Goal: Information Seeking & Learning: Learn about a topic

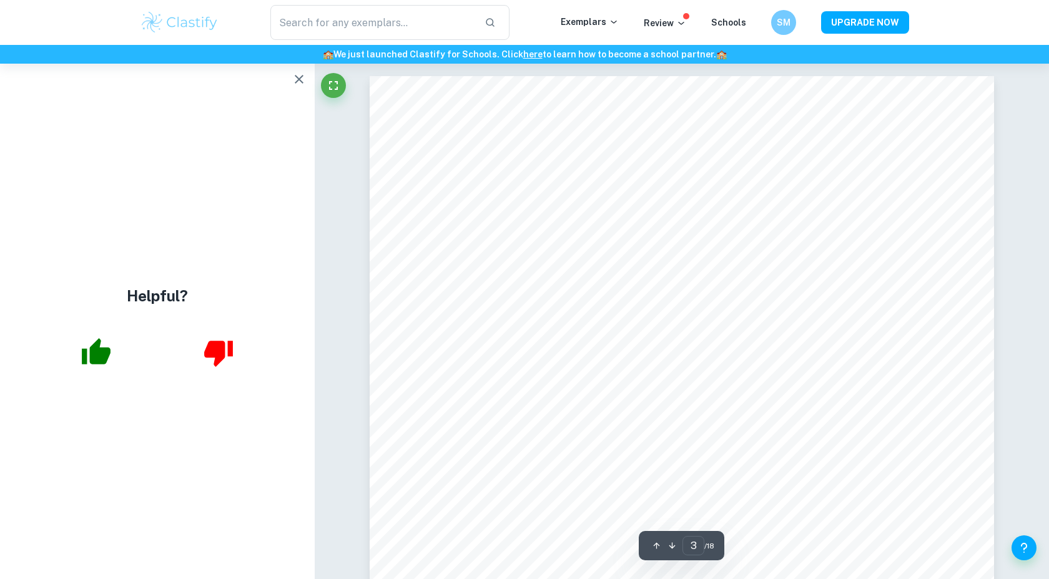
scroll to position [2560, 0]
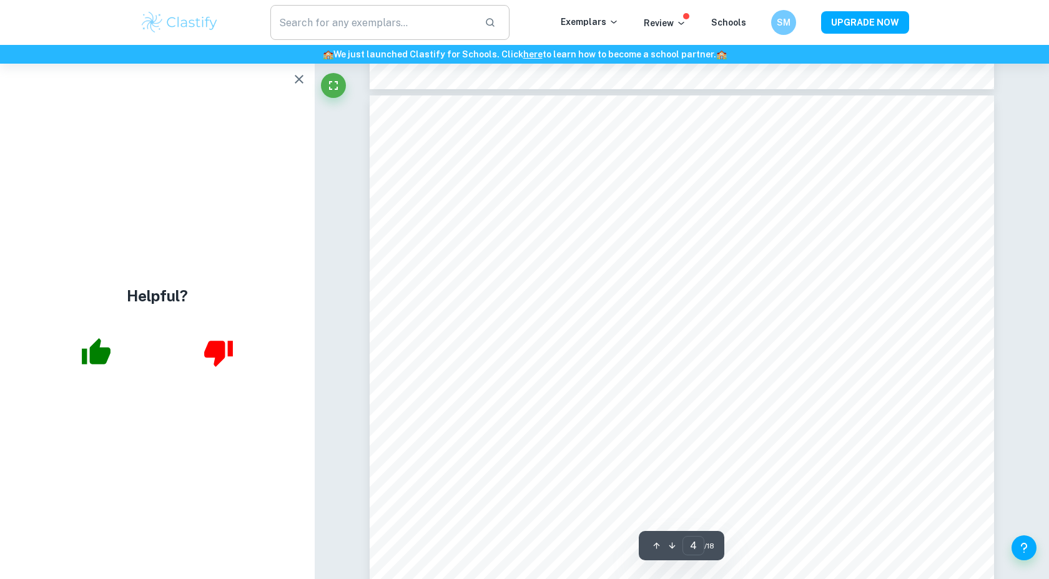
scroll to position [2671, 0]
